Goal: Transaction & Acquisition: Purchase product/service

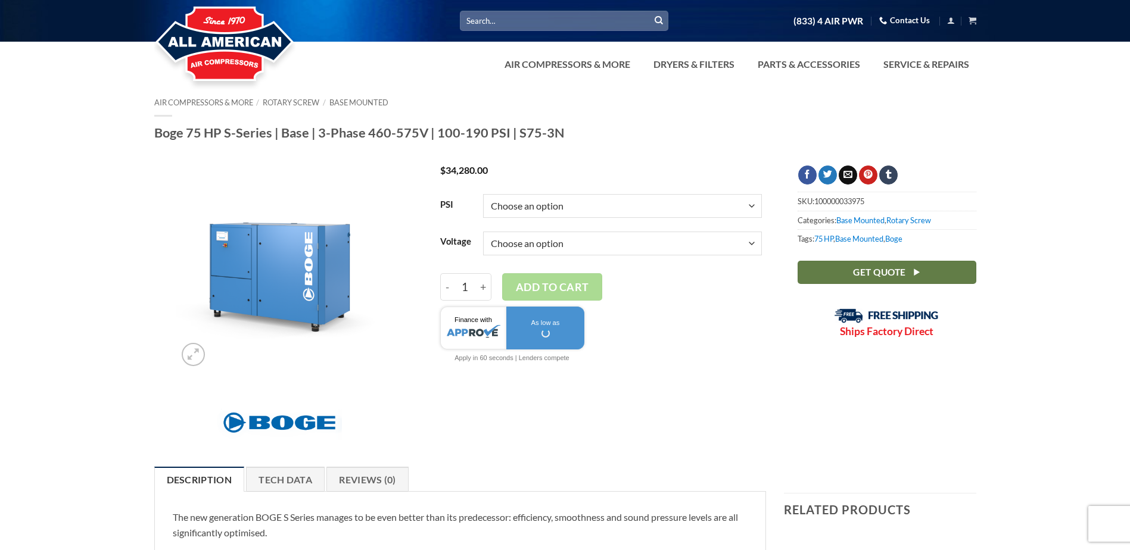
click at [755, 206] on select "Choose an option 100 125 150 190" at bounding box center [622, 206] width 279 height 24
click at [483, 194] on select "Choose an option 100 125 150 190" at bounding box center [622, 206] width 279 height 24
select select "125"
click at [752, 242] on select "Choose an option 3/60/460V 3/60/575V" at bounding box center [622, 244] width 279 height 24
select select "3-60-460v"
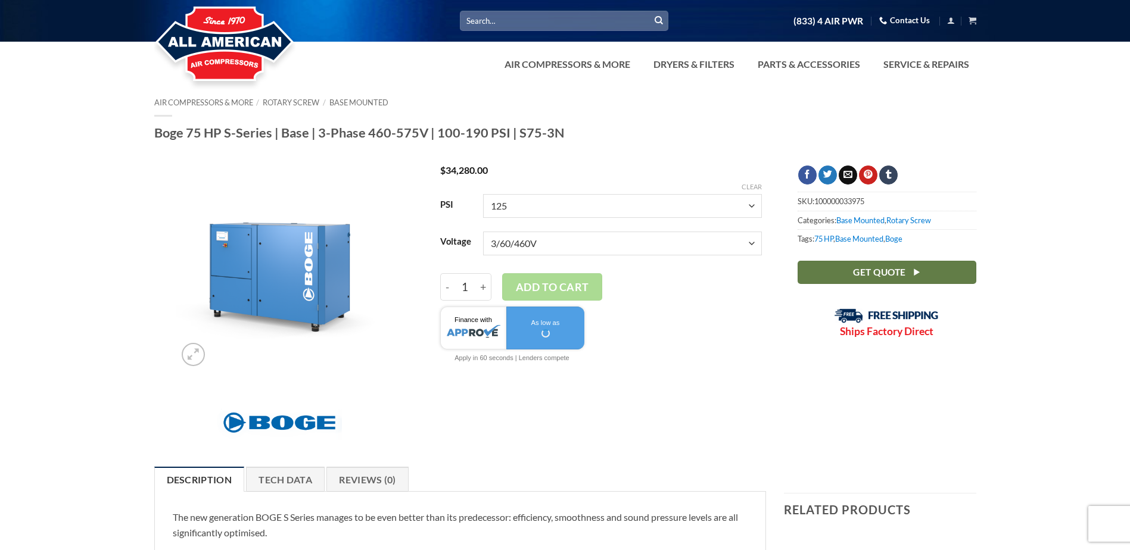
click at [483, 232] on select "Choose an option 3/60/460V 3/60/575V" at bounding box center [622, 244] width 279 height 24
select select "125"
select select "3-60-460v"
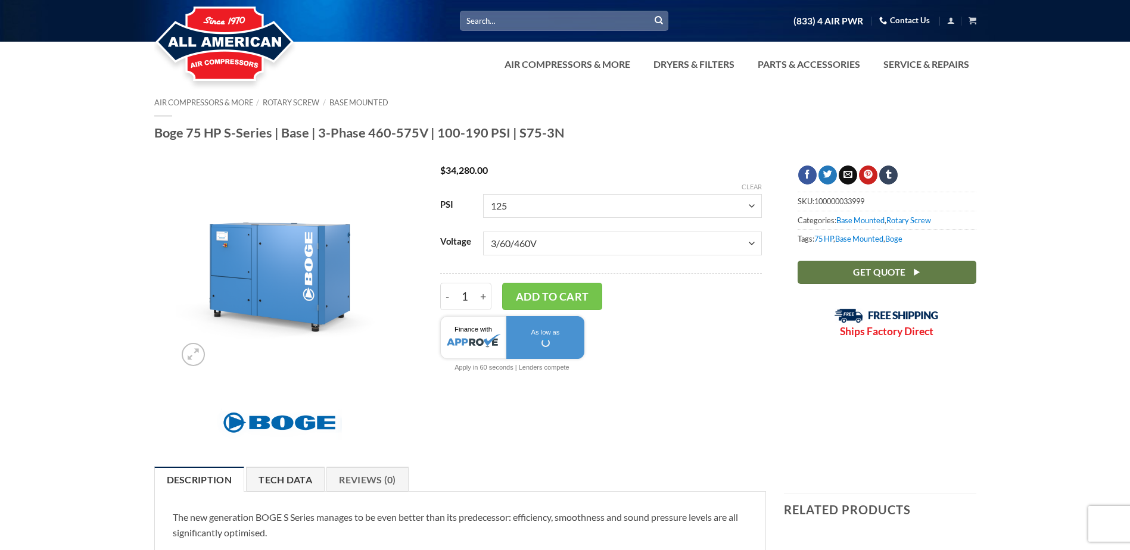
click at [284, 485] on link "Tech Data" at bounding box center [285, 479] width 79 height 25
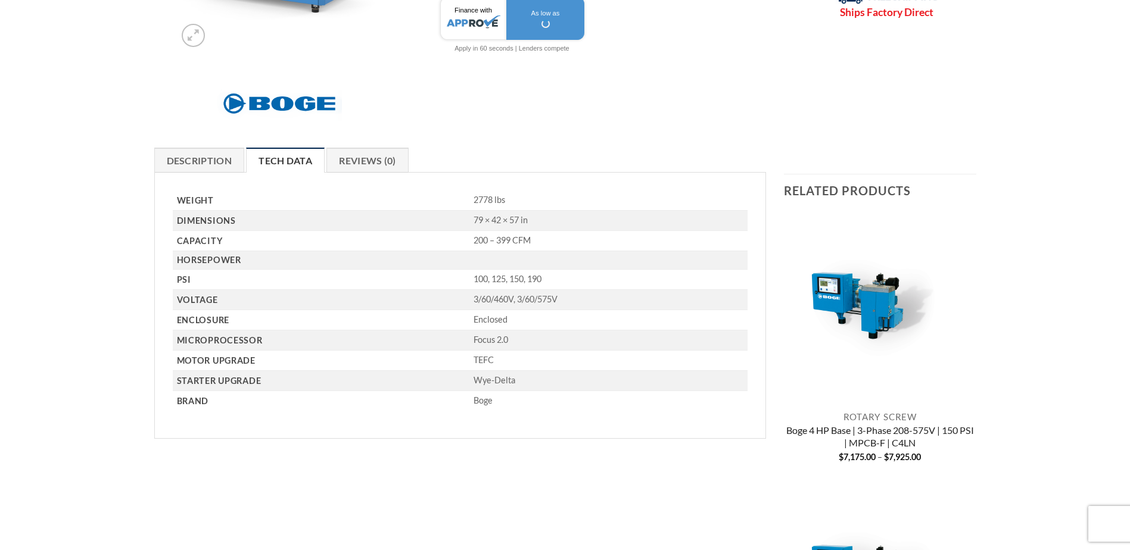
scroll to position [298, 0]
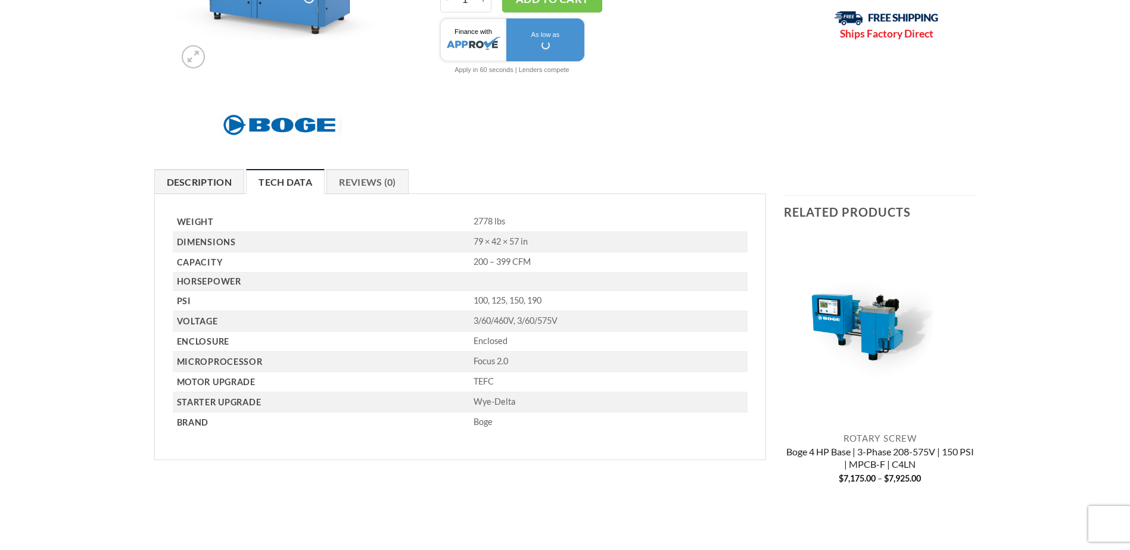
click at [208, 180] on link "Description" at bounding box center [199, 181] width 91 height 25
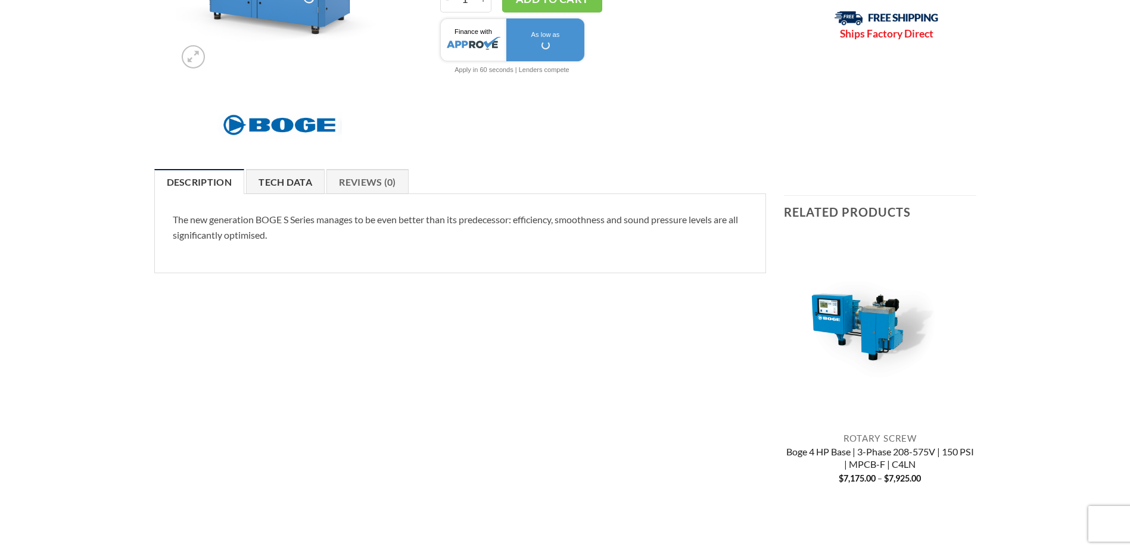
click at [283, 183] on link "Tech Data" at bounding box center [285, 181] width 79 height 25
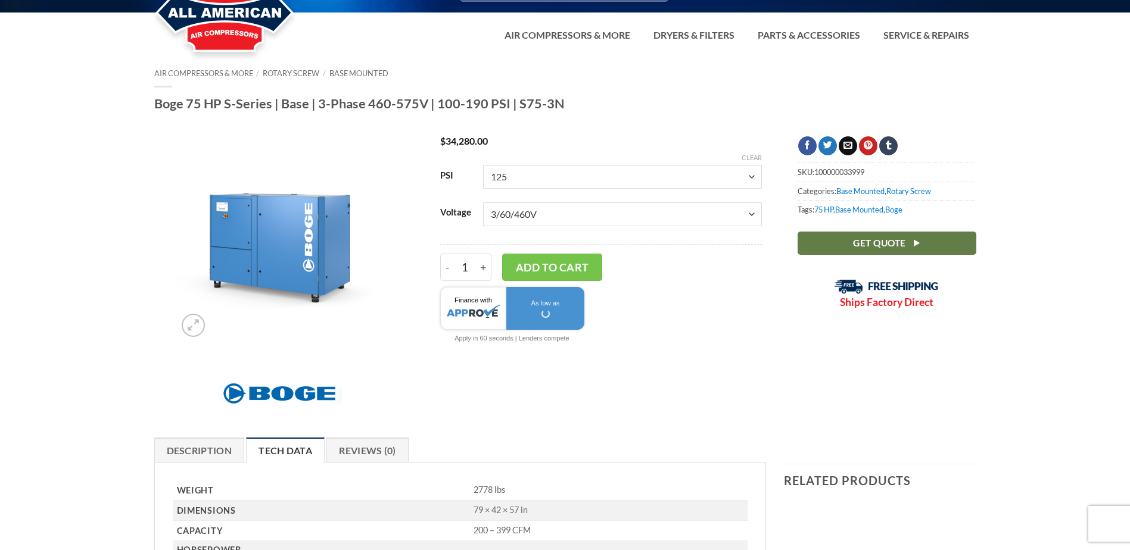
scroll to position [0, 0]
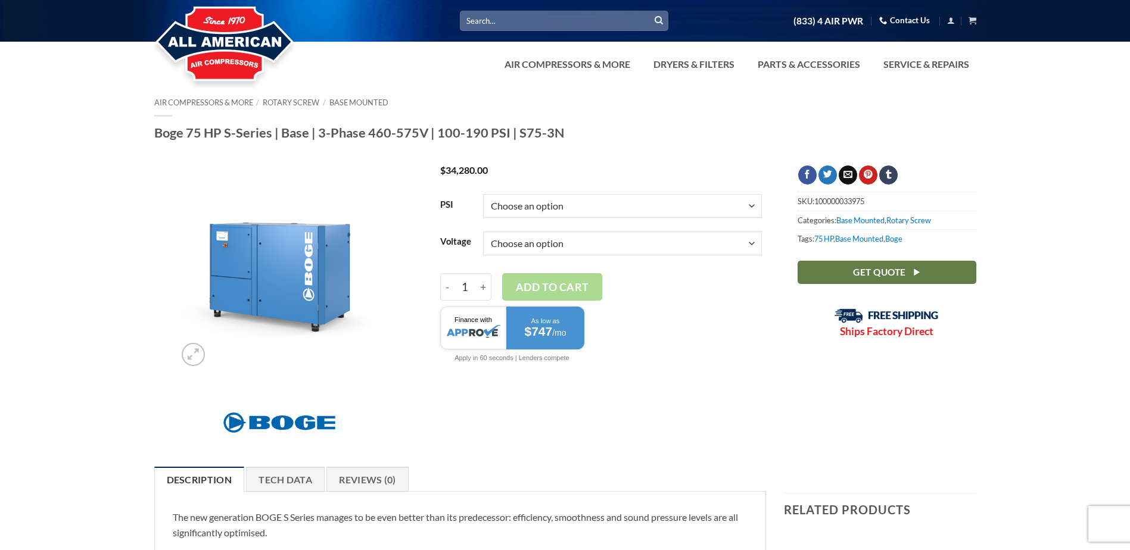
click at [752, 205] on select "Choose an option 100 125 150 190" at bounding box center [622, 206] width 279 height 24
click at [483, 194] on select "Choose an option 100 125 150 190" at bounding box center [622, 206] width 279 height 24
select select "125"
click at [756, 241] on select "Choose an option 3/60/460V 3/60/575V" at bounding box center [622, 244] width 279 height 24
select select "3-60-460v"
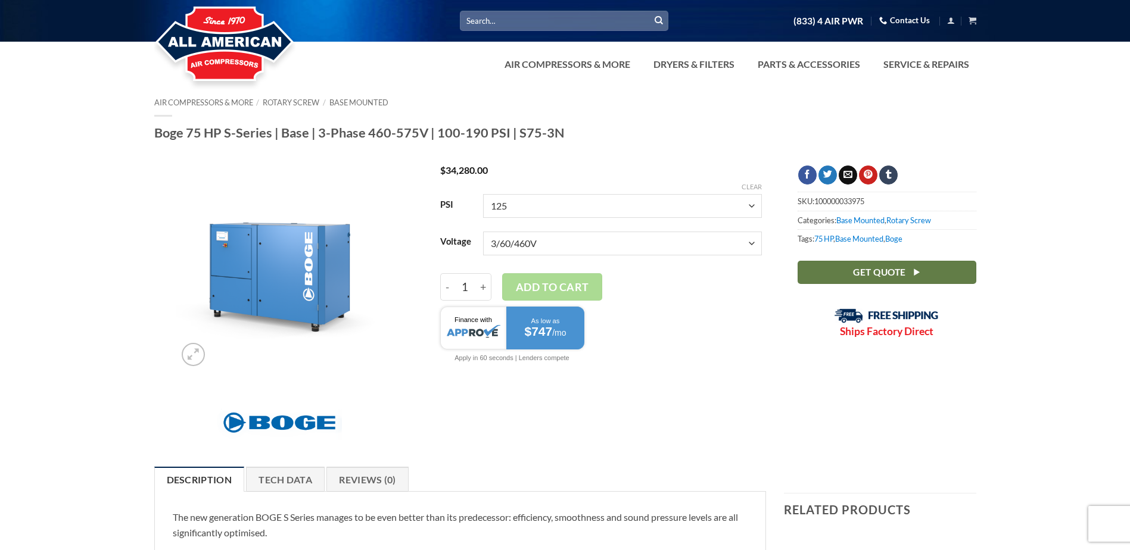
click at [483, 232] on select "Choose an option 3/60/460V 3/60/575V" at bounding box center [622, 244] width 279 height 24
select select "125"
select select "3-60-460v"
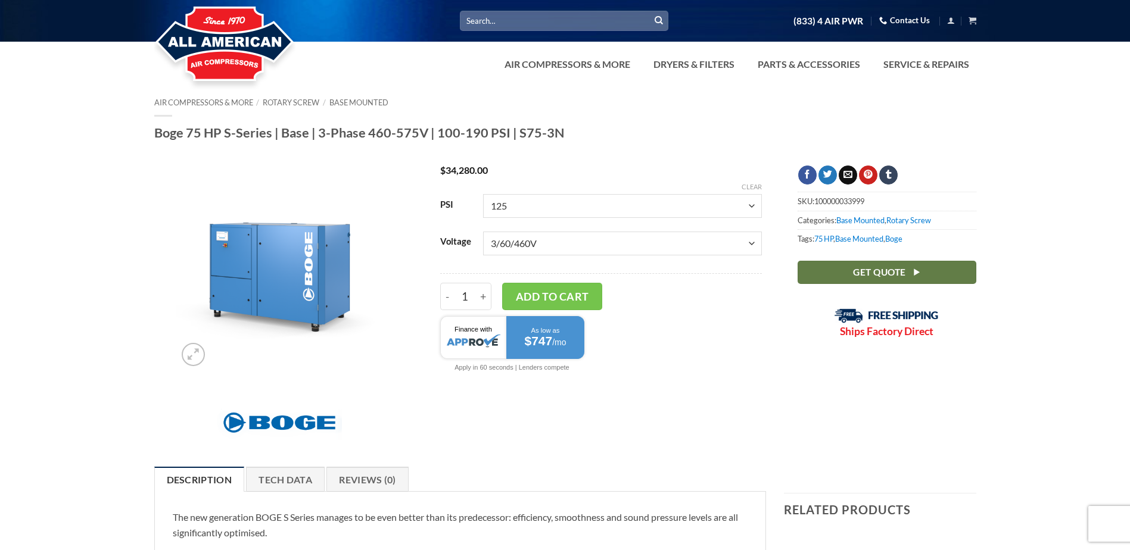
click at [371, 185] on img at bounding box center [279, 269] width 207 height 207
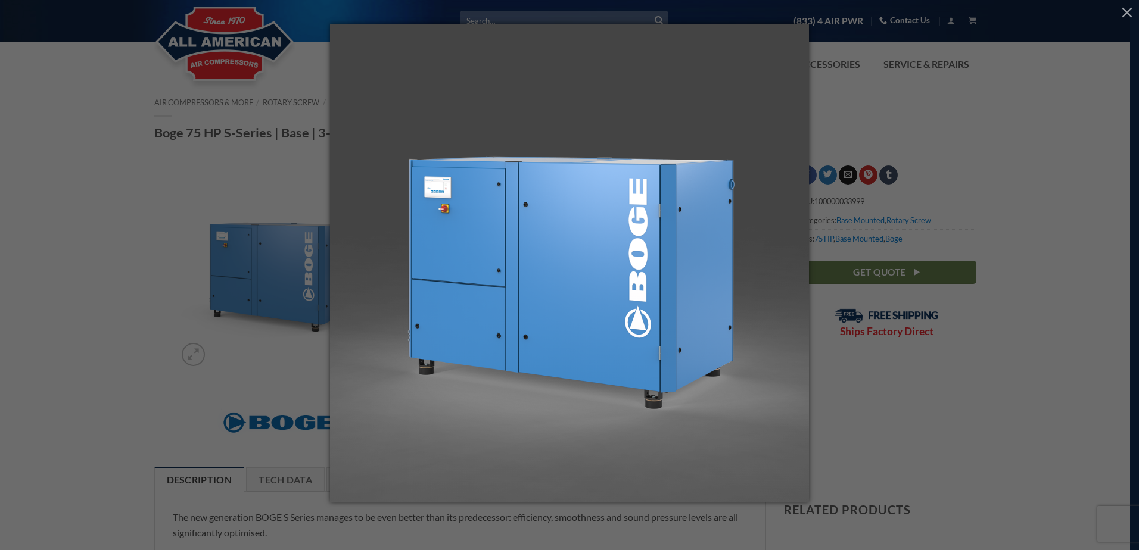
click at [208, 183] on div at bounding box center [569, 275] width 1139 height 550
